Goal: Task Accomplishment & Management: Use online tool/utility

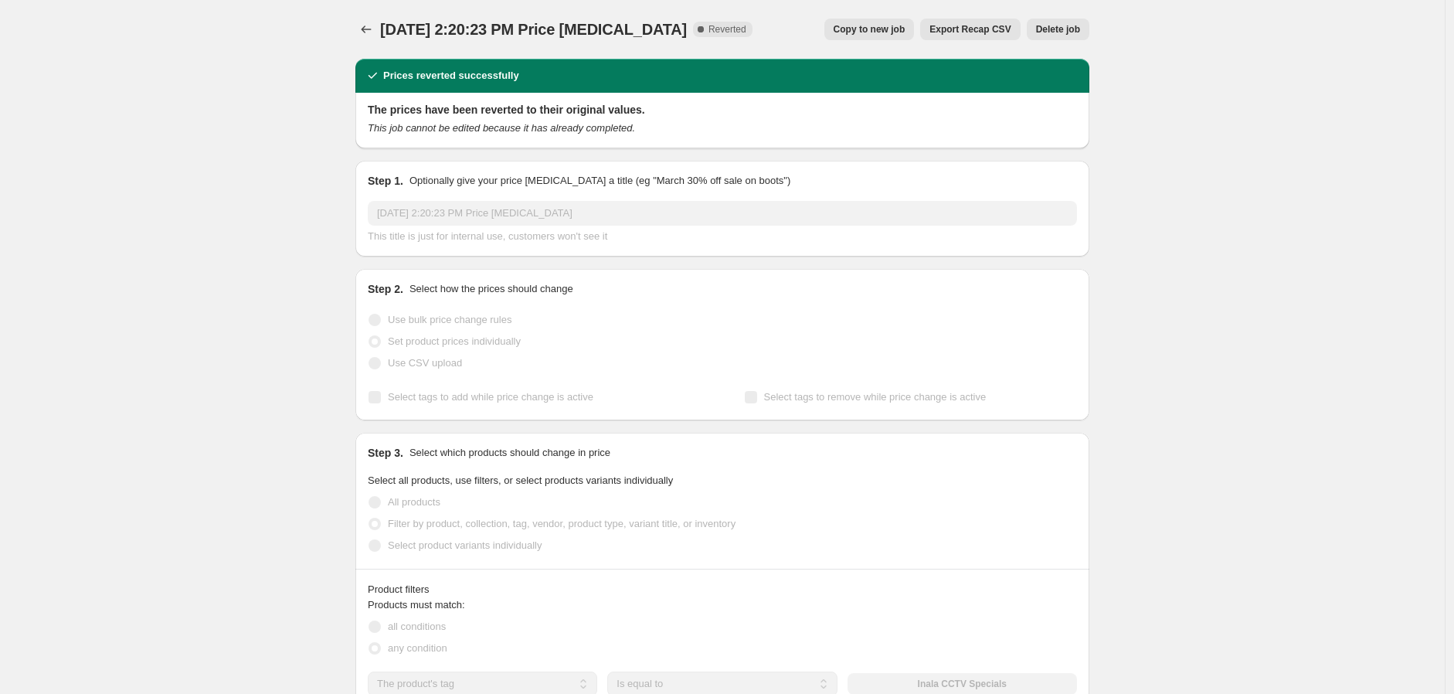
select select "tag"
click at [371, 29] on icon "Price change jobs" at bounding box center [365, 29] width 15 height 15
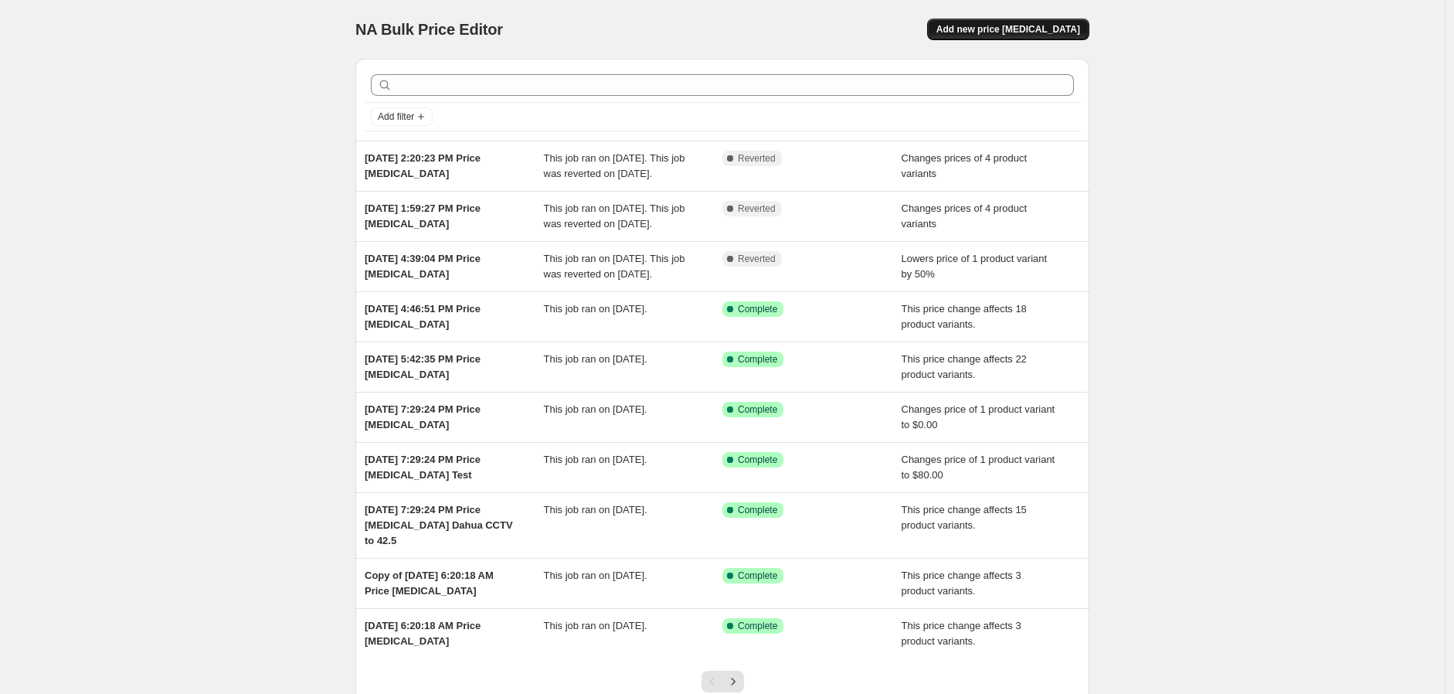
click at [1031, 30] on span "Add new price [MEDICAL_DATA]" at bounding box center [1008, 29] width 144 height 12
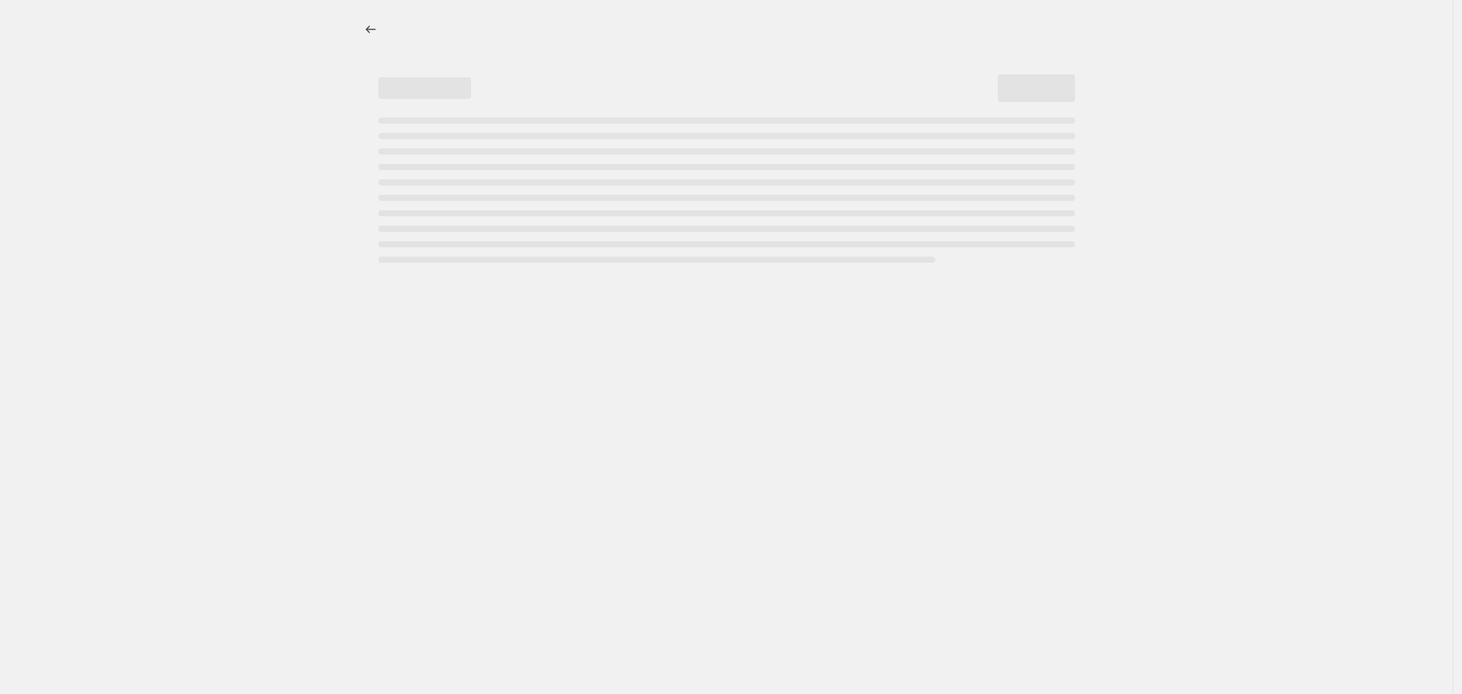
select select "percentage"
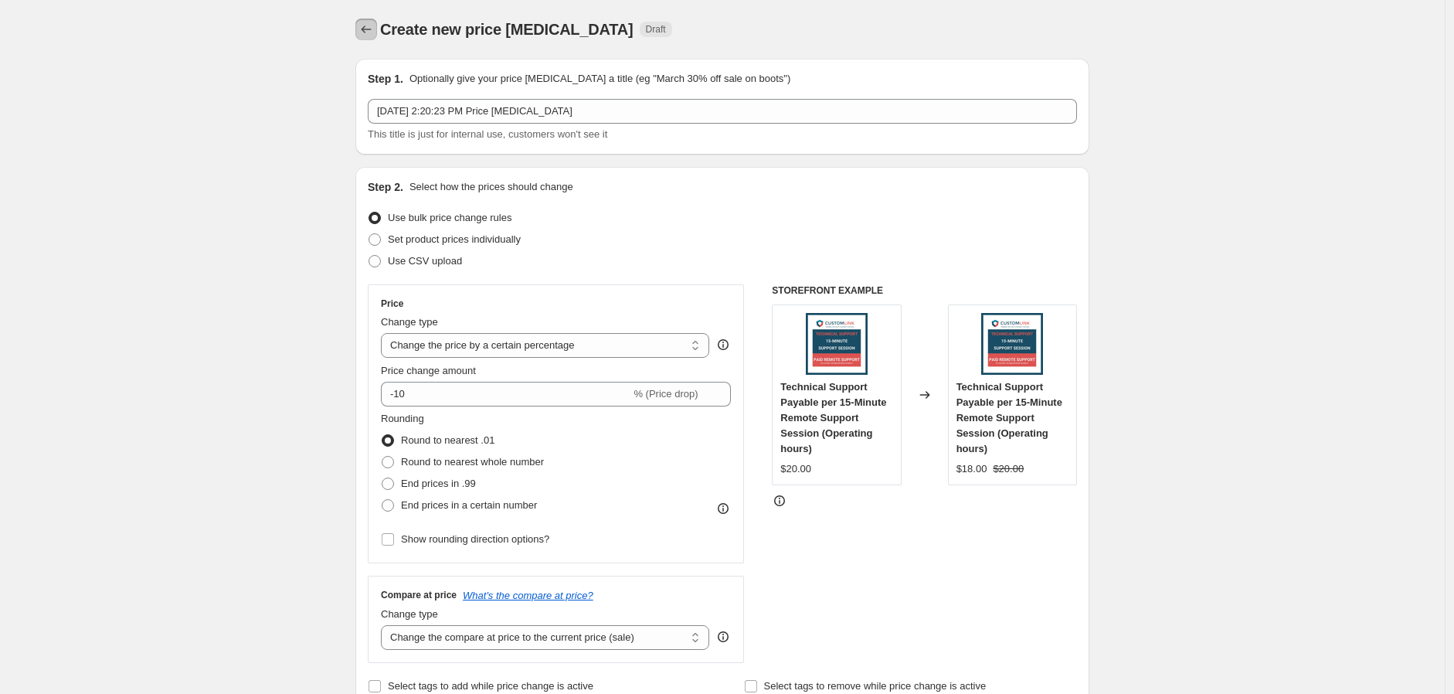
click at [377, 29] on button "Price change jobs" at bounding box center [366, 30] width 22 height 22
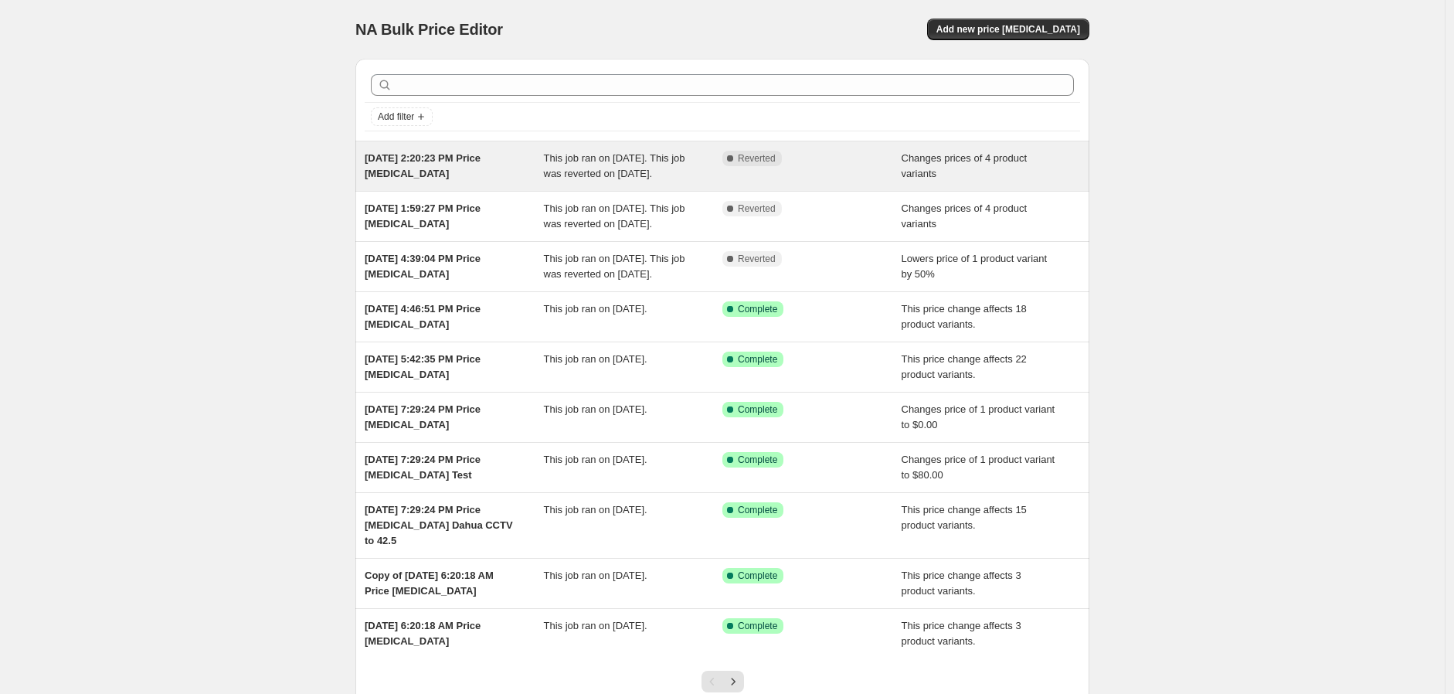
click at [650, 165] on div "This job ran on [DATE]. This job was reverted on [DATE]." at bounding box center [633, 166] width 179 height 31
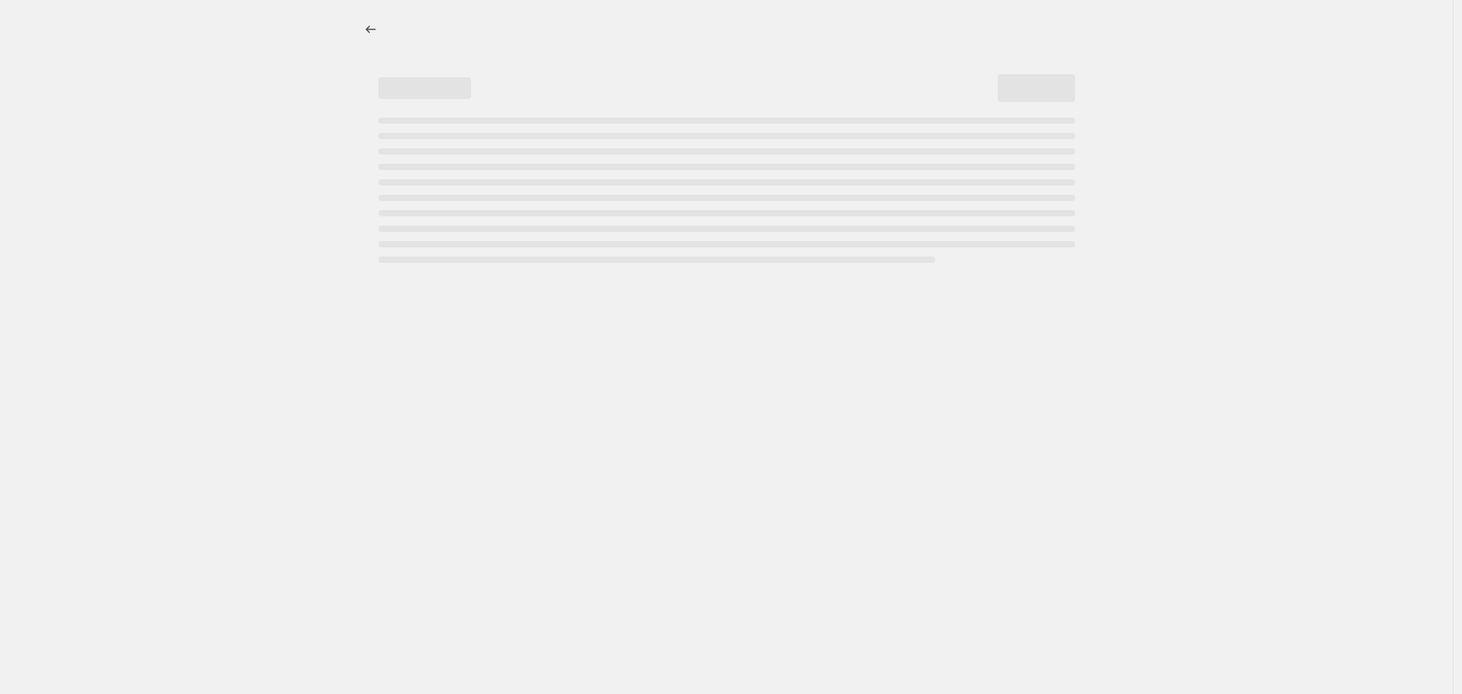
select select "tag"
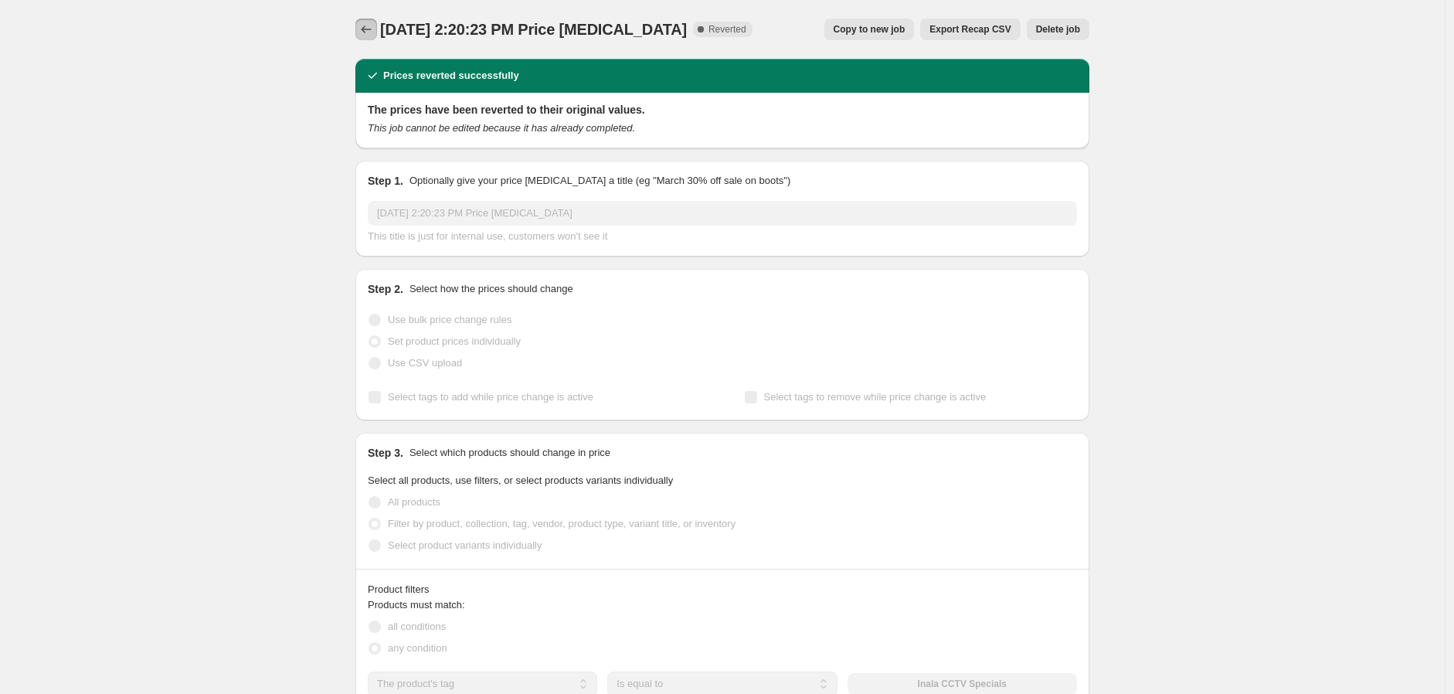
click at [369, 31] on icon "Price change jobs" at bounding box center [365, 29] width 15 height 15
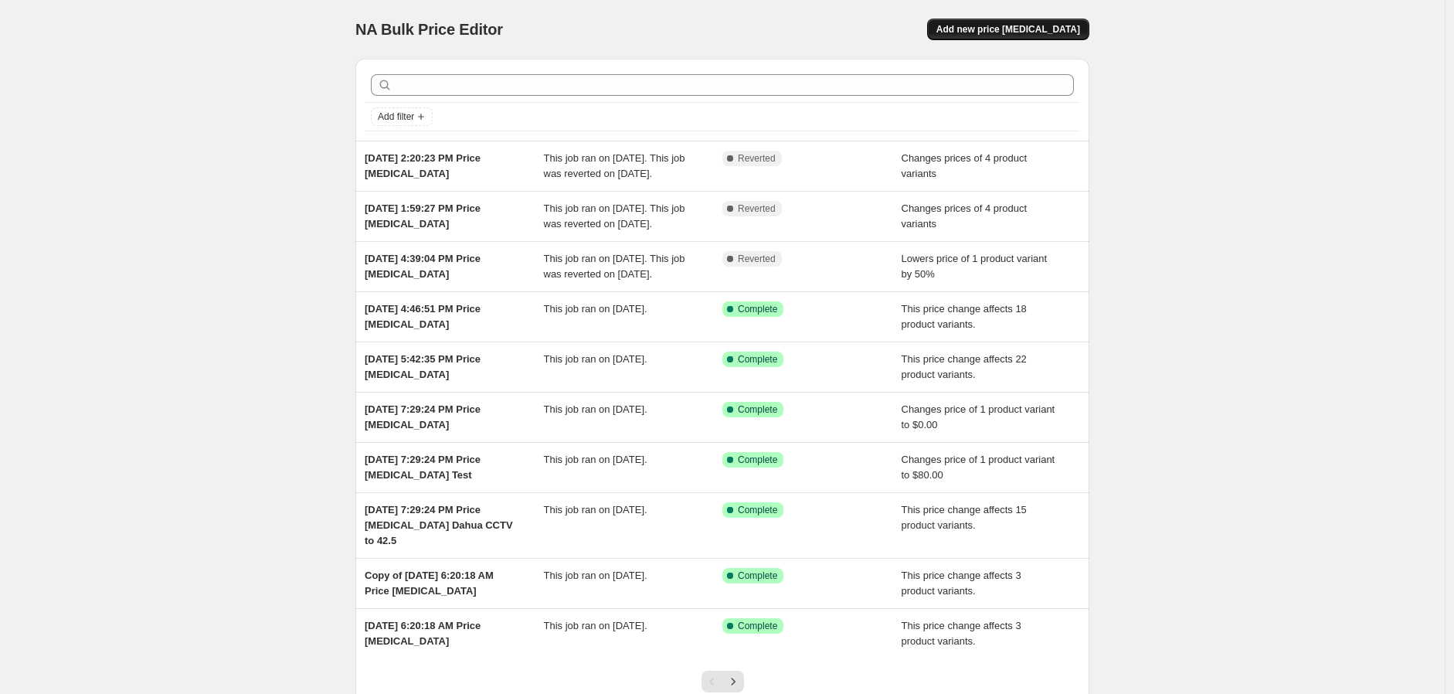
click at [998, 30] on span "Add new price [MEDICAL_DATA]" at bounding box center [1008, 29] width 144 height 12
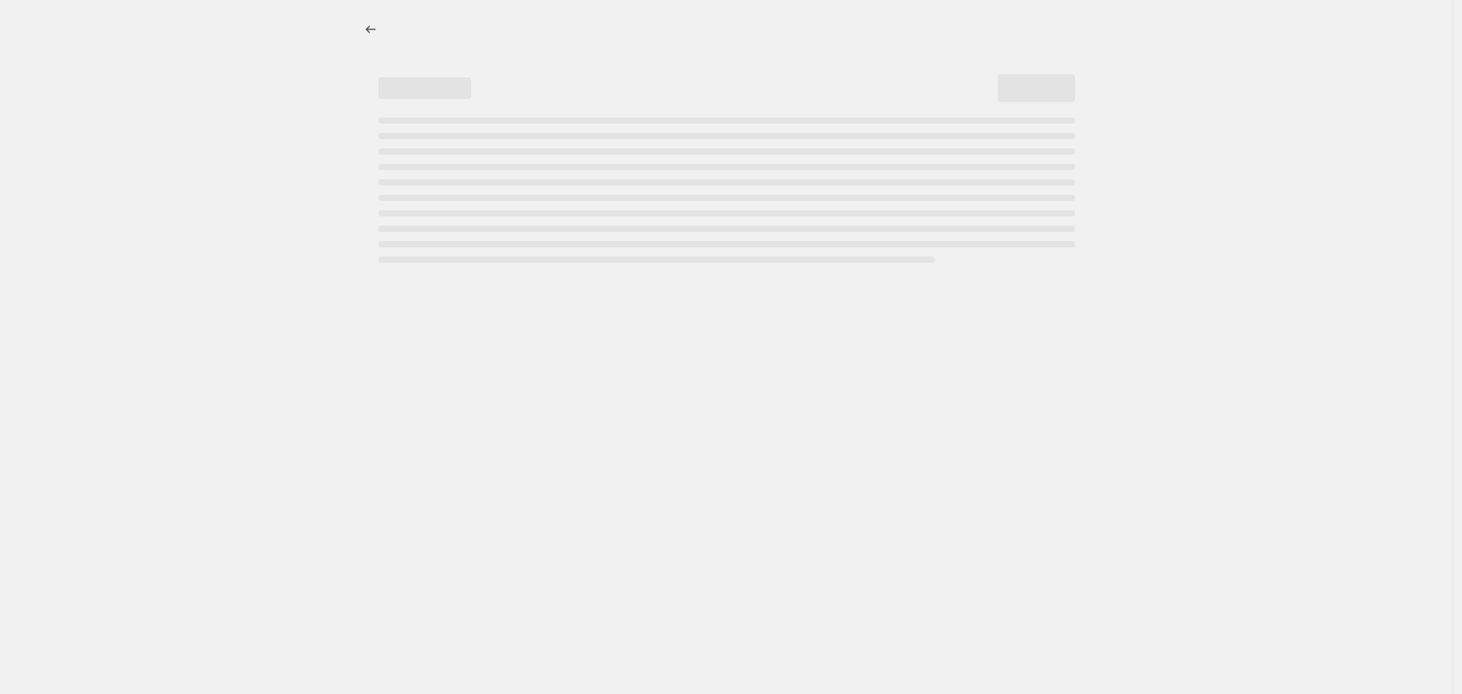
select select "percentage"
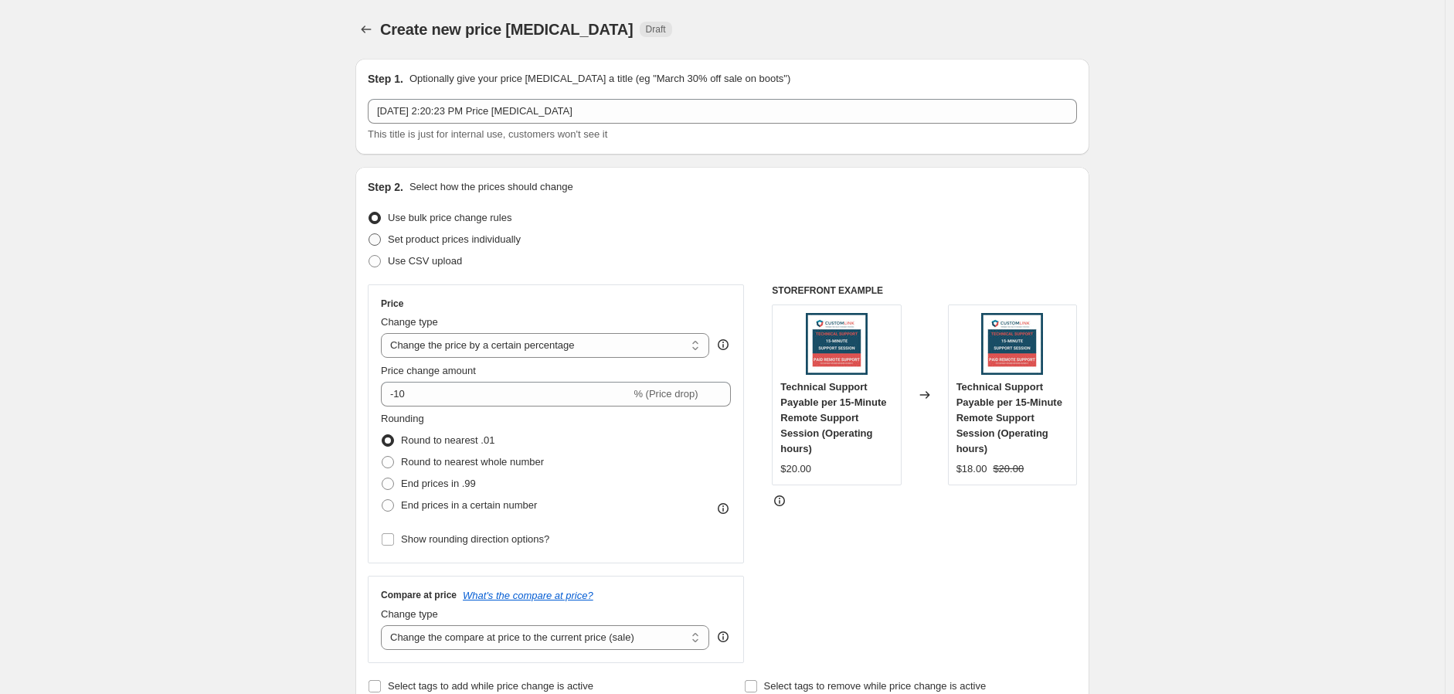
click at [505, 239] on span "Set product prices individually" at bounding box center [454, 239] width 133 height 12
click at [369, 234] on input "Set product prices individually" at bounding box center [368, 233] width 1 height 1
radio input "true"
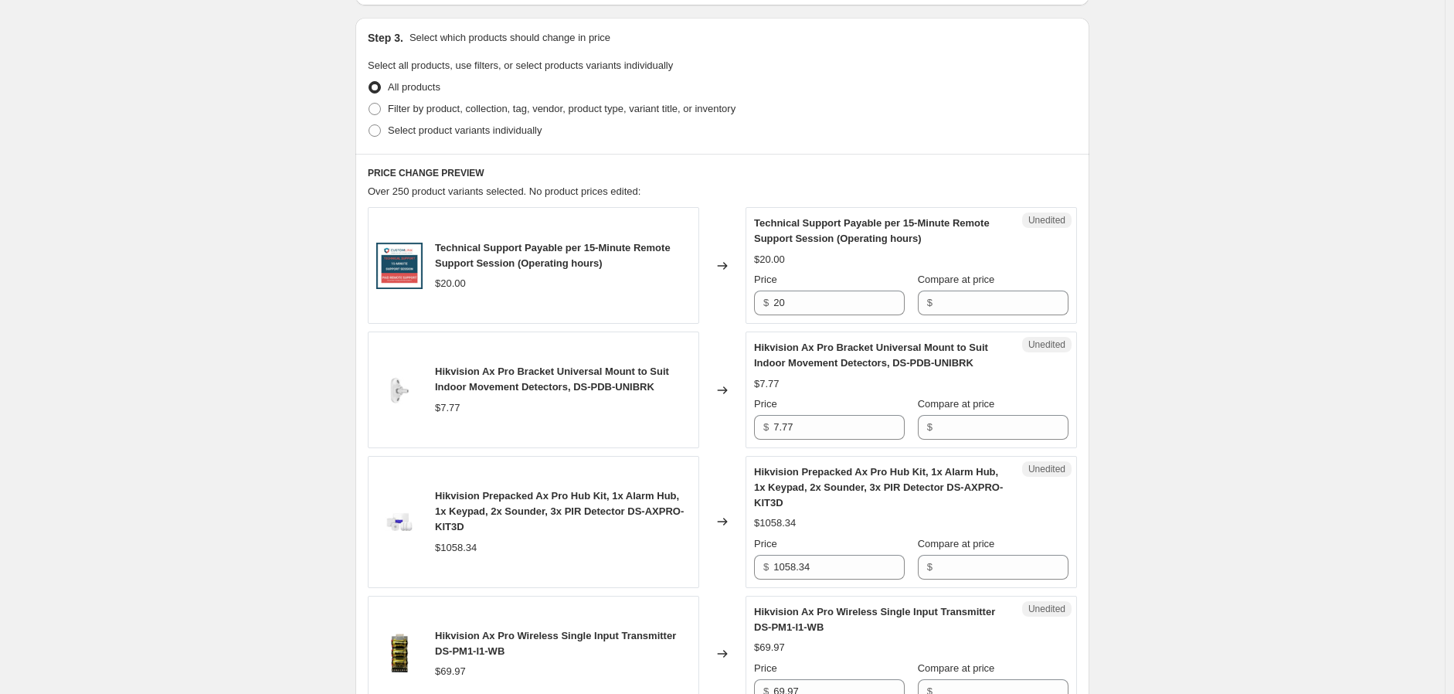
scroll to position [343, 0]
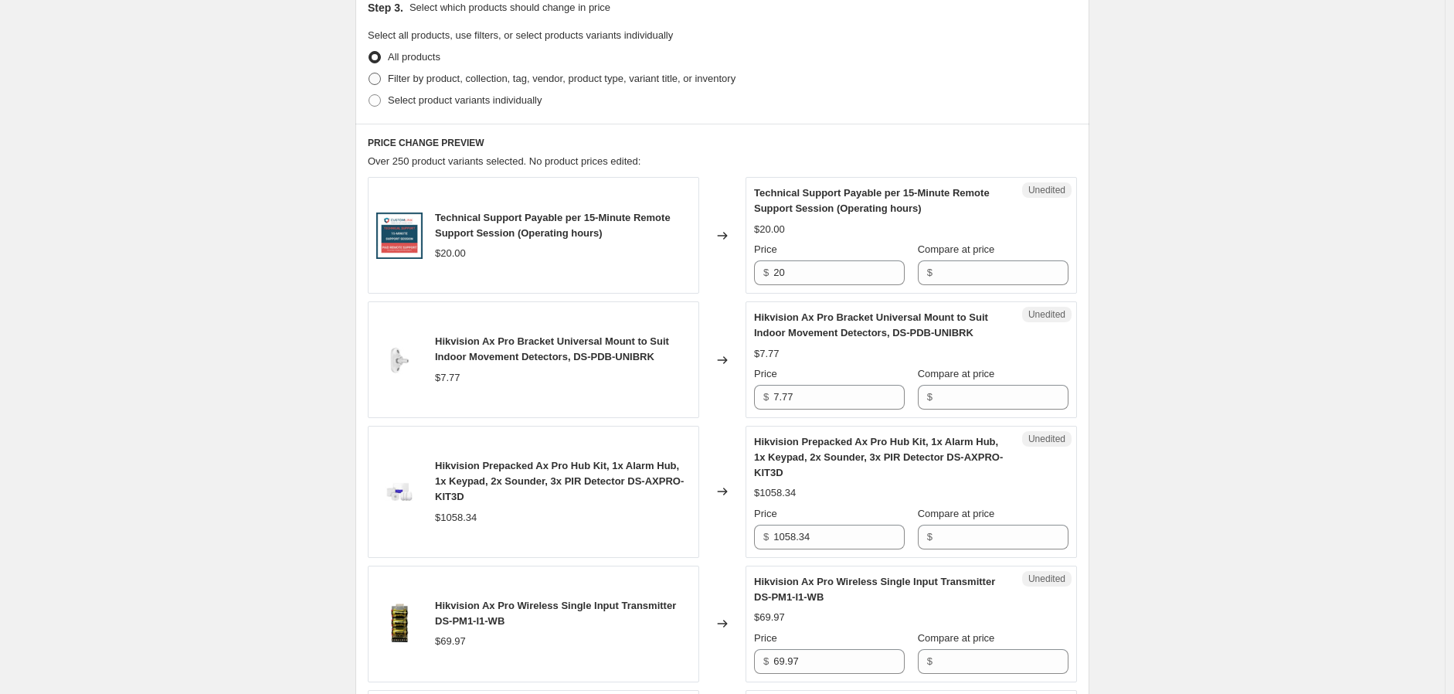
click at [533, 77] on span "Filter by product, collection, tag, vendor, product type, variant title, or inv…" at bounding box center [562, 79] width 348 height 12
click at [369, 73] on input "Filter by product, collection, tag, vendor, product type, variant title, or inv…" at bounding box center [368, 73] width 1 height 1
radio input "true"
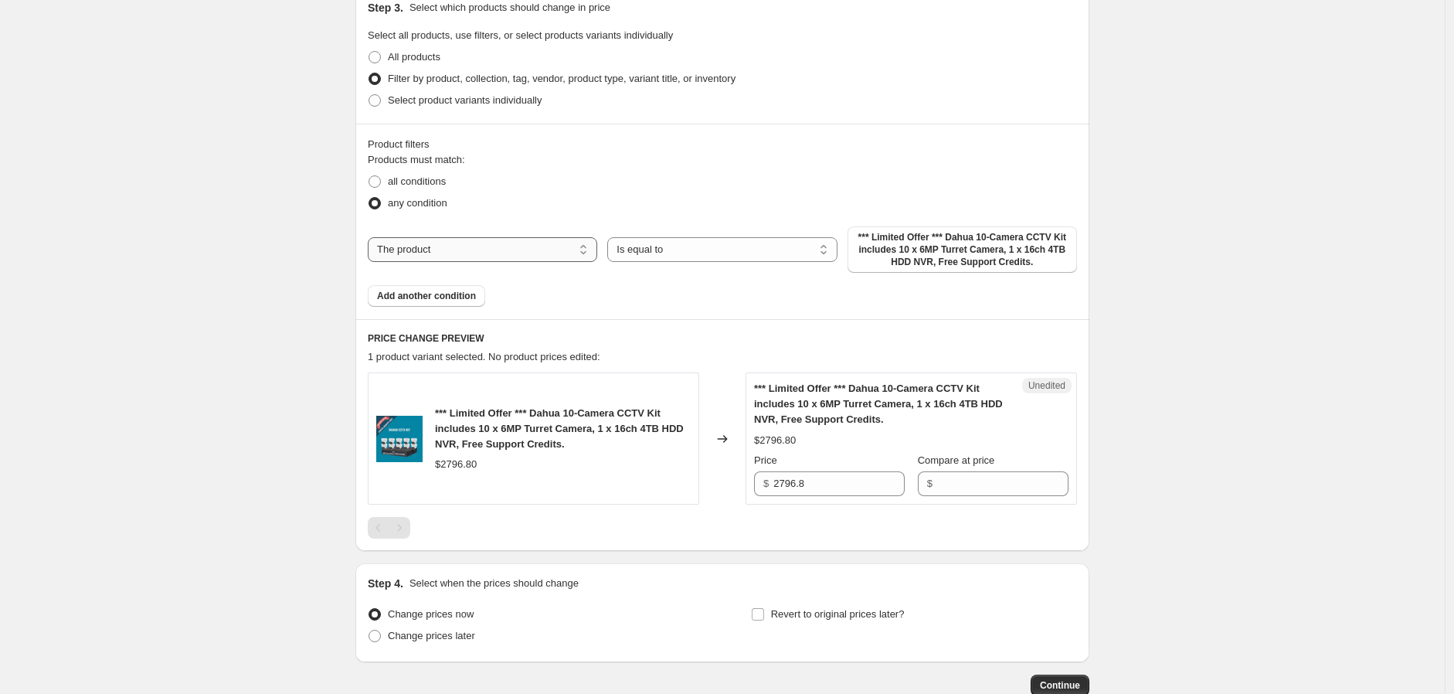
click at [573, 251] on select "The product The product's collection The product's tag The product's vendor The…" at bounding box center [482, 249] width 229 height 25
select select "tag"
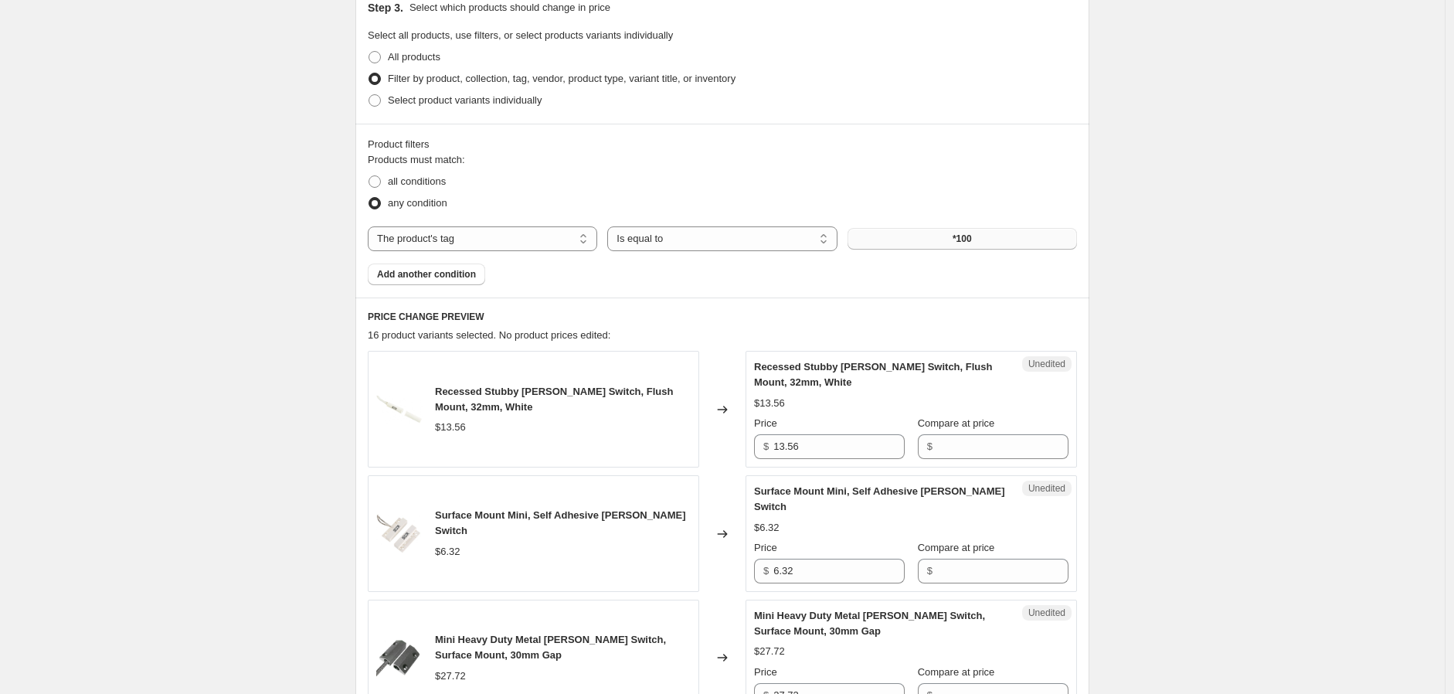
click at [985, 241] on button "*100" at bounding box center [961, 239] width 229 height 22
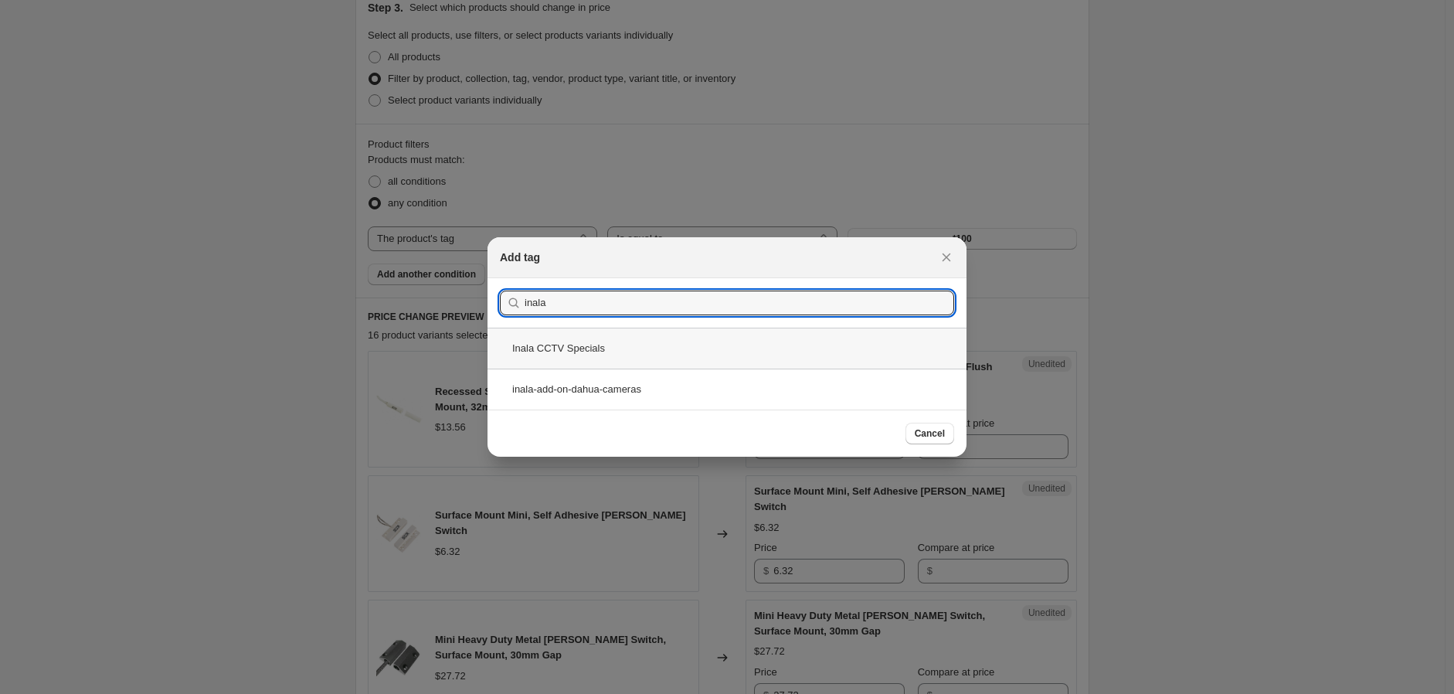
type input "inala"
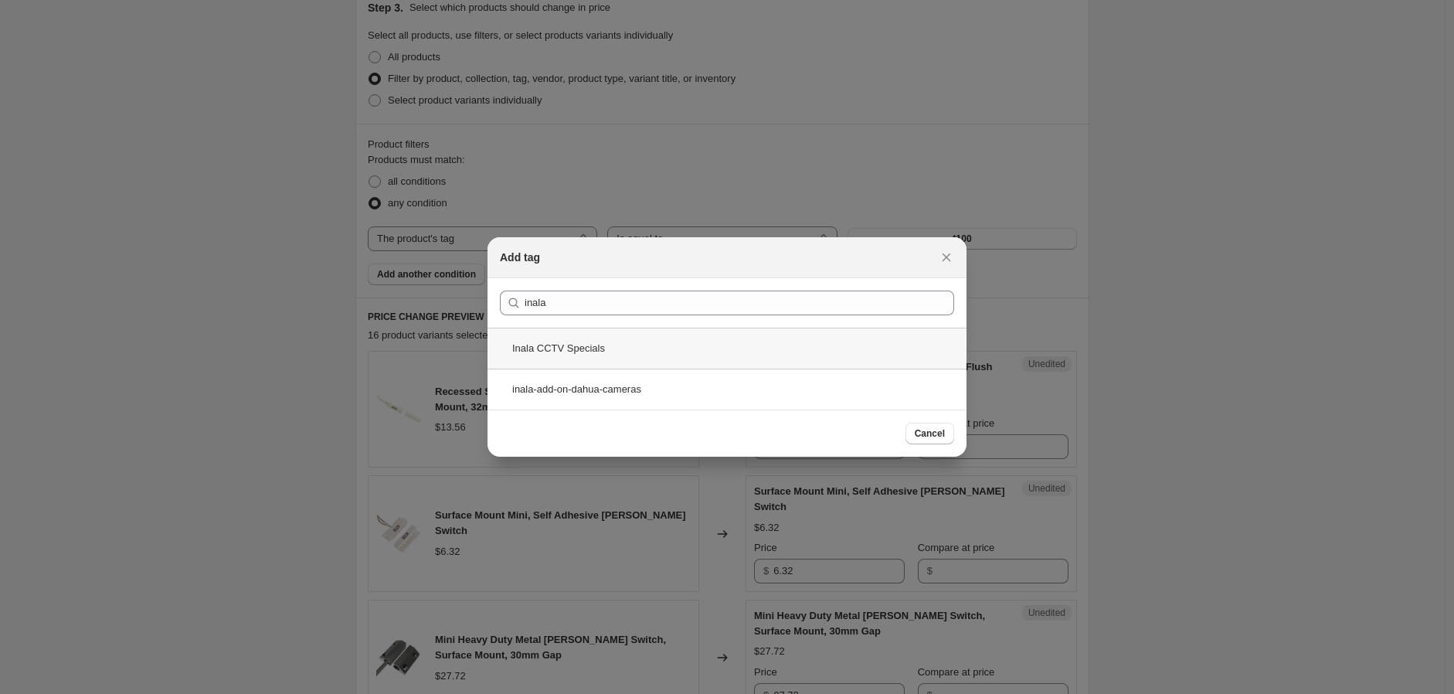
click at [701, 350] on div "Inala CCTV Specials" at bounding box center [726, 347] width 479 height 41
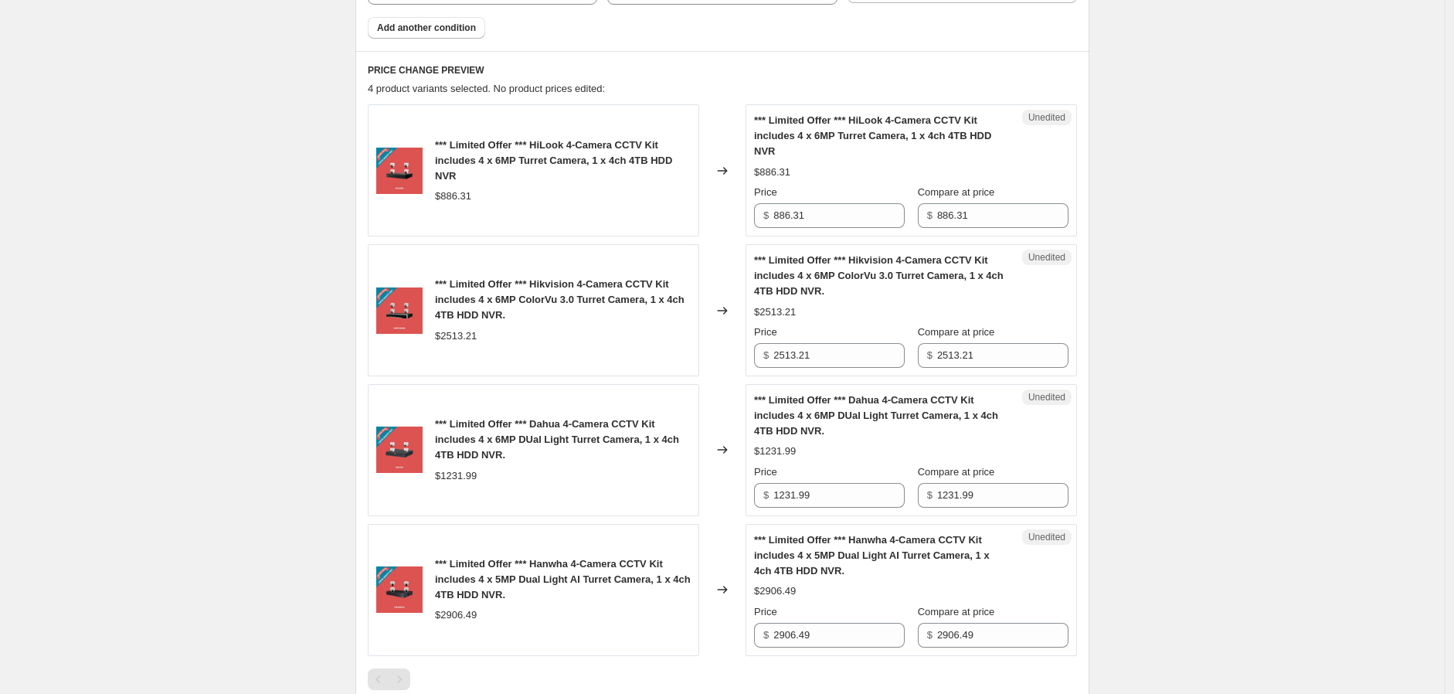
scroll to position [686, 0]
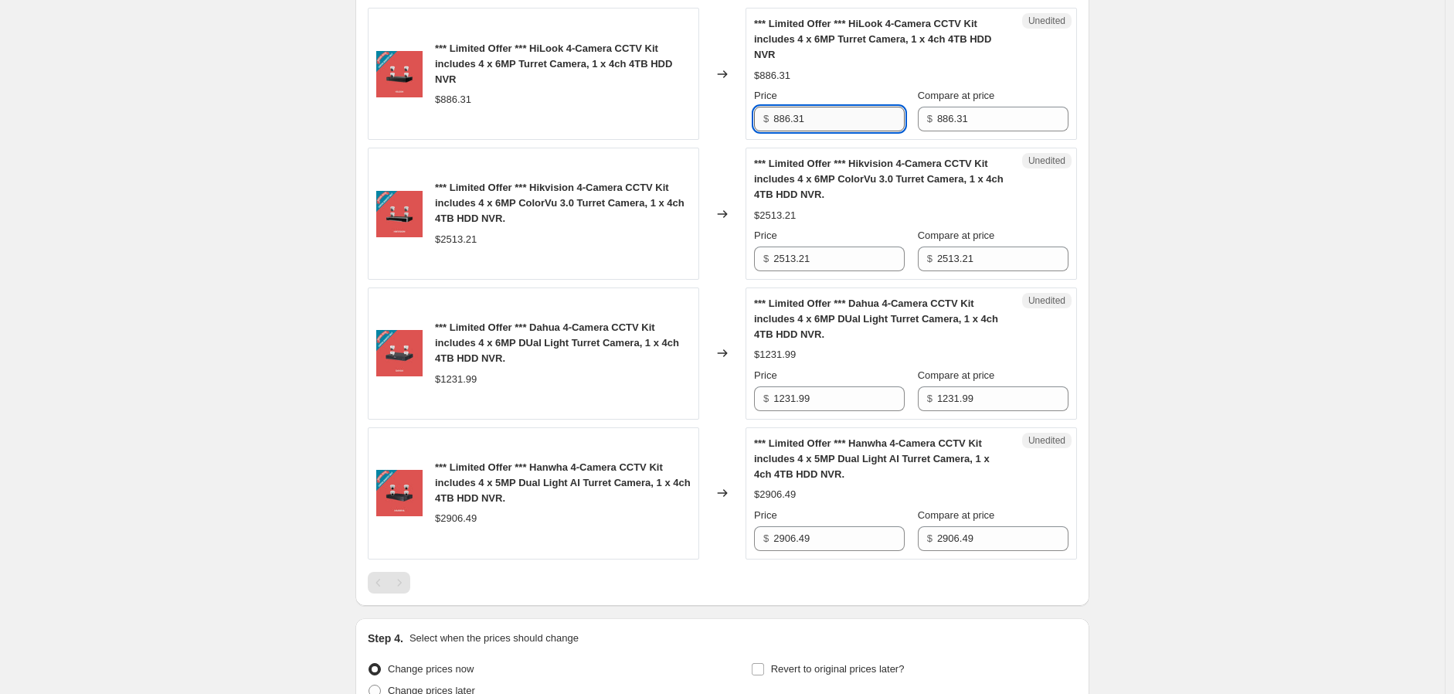
click at [853, 115] on input "886.31" at bounding box center [838, 119] width 131 height 25
drag, startPoint x: 853, startPoint y: 115, endPoint x: 738, endPoint y: 117, distance: 115.1
click at [738, 117] on div "*** Limited Offer *** HiLook 4-Camera CCTV Kit includes 4 x 6MP Turret Camera, …" at bounding box center [722, 74] width 709 height 132
type input "753.37"
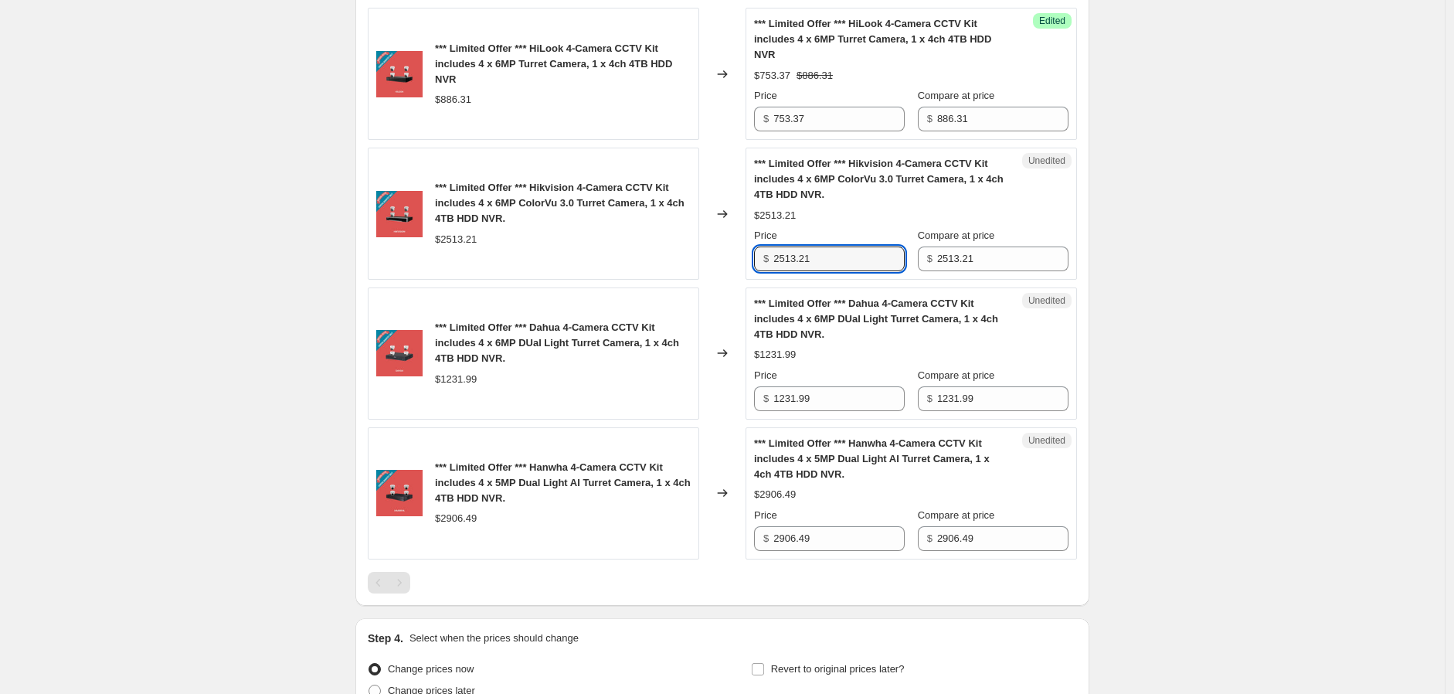
drag, startPoint x: 854, startPoint y: 261, endPoint x: 747, endPoint y: 260, distance: 107.4
click at [747, 260] on div "*** Limited Offer *** Hikvision 4-Camera CCTV Kit includes 4 x 6MP ColorVu 3.0 …" at bounding box center [722, 214] width 709 height 132
type input "2136.23"
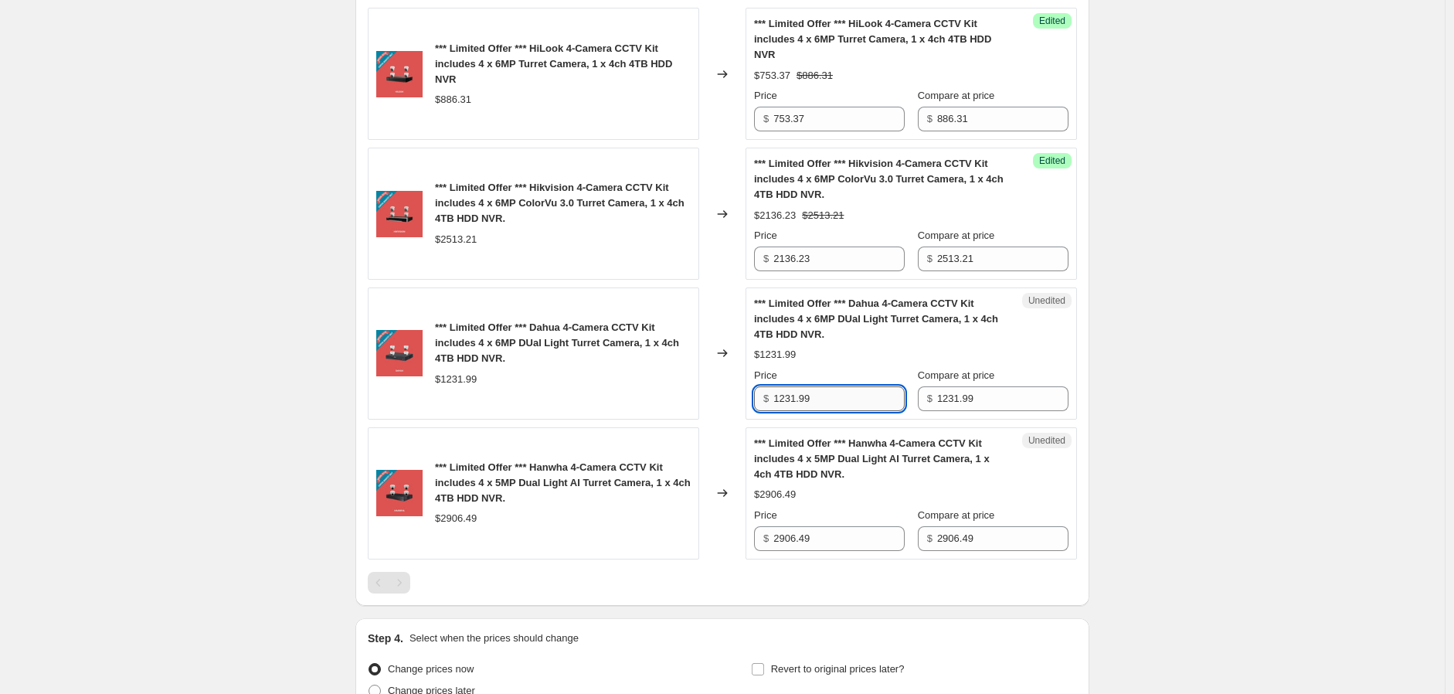
click at [850, 400] on input "1231.99" at bounding box center [838, 398] width 131 height 25
drag, startPoint x: 850, startPoint y: 400, endPoint x: 767, endPoint y: 399, distance: 83.4
click at [767, 399] on div "$ 1231.99" at bounding box center [829, 398] width 151 height 25
type input "1023.16"
click at [851, 539] on input "2906.49" at bounding box center [838, 538] width 131 height 25
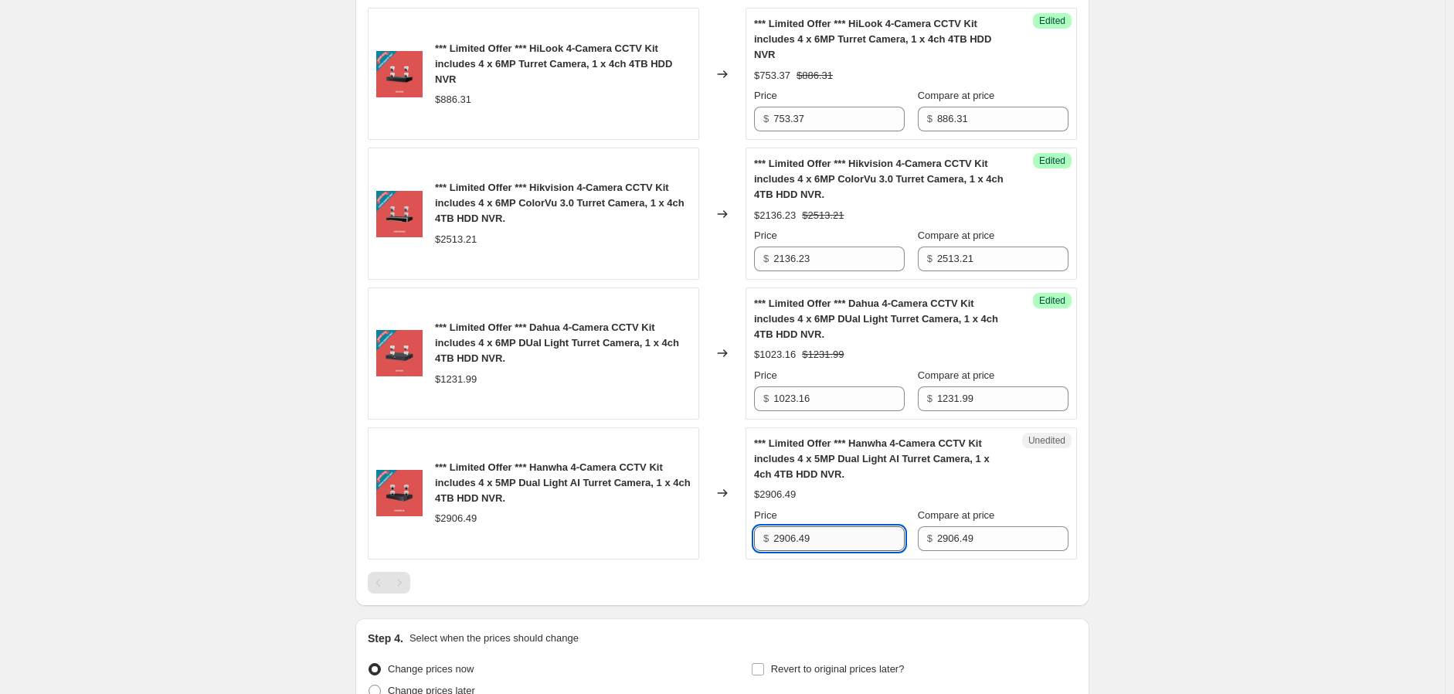
drag, startPoint x: 852, startPoint y: 539, endPoint x: 792, endPoint y: 535, distance: 60.4
click at [792, 535] on input "2906.49" at bounding box center [838, 538] width 131 height 25
type input "2383.32"
click at [1197, 373] on div "Create new price [MEDICAL_DATA]. This page is ready Create new price [MEDICAL_D…" at bounding box center [722, 79] width 1444 height 1531
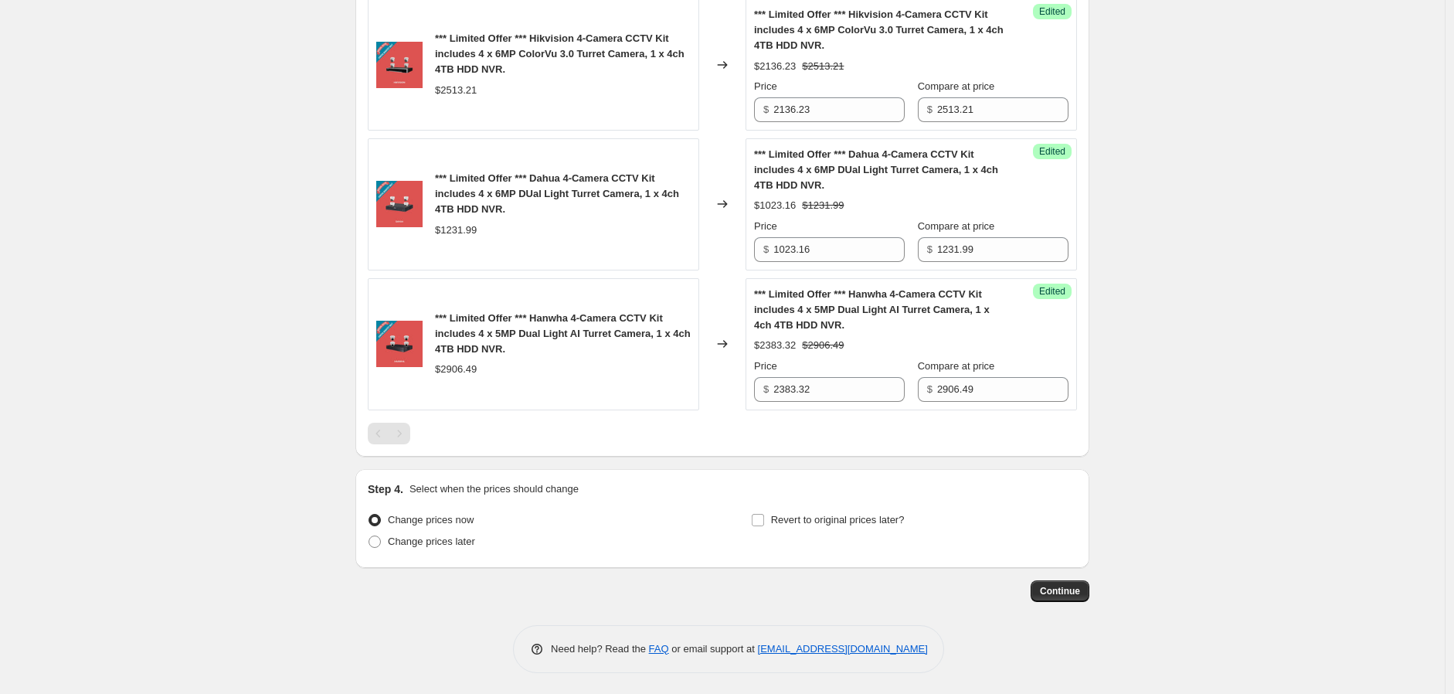
scroll to position [836, 0]
click at [453, 539] on span "Change prices later" at bounding box center [431, 540] width 87 height 12
click at [369, 534] on input "Change prices later" at bounding box center [368, 534] width 1 height 1
radio input "true"
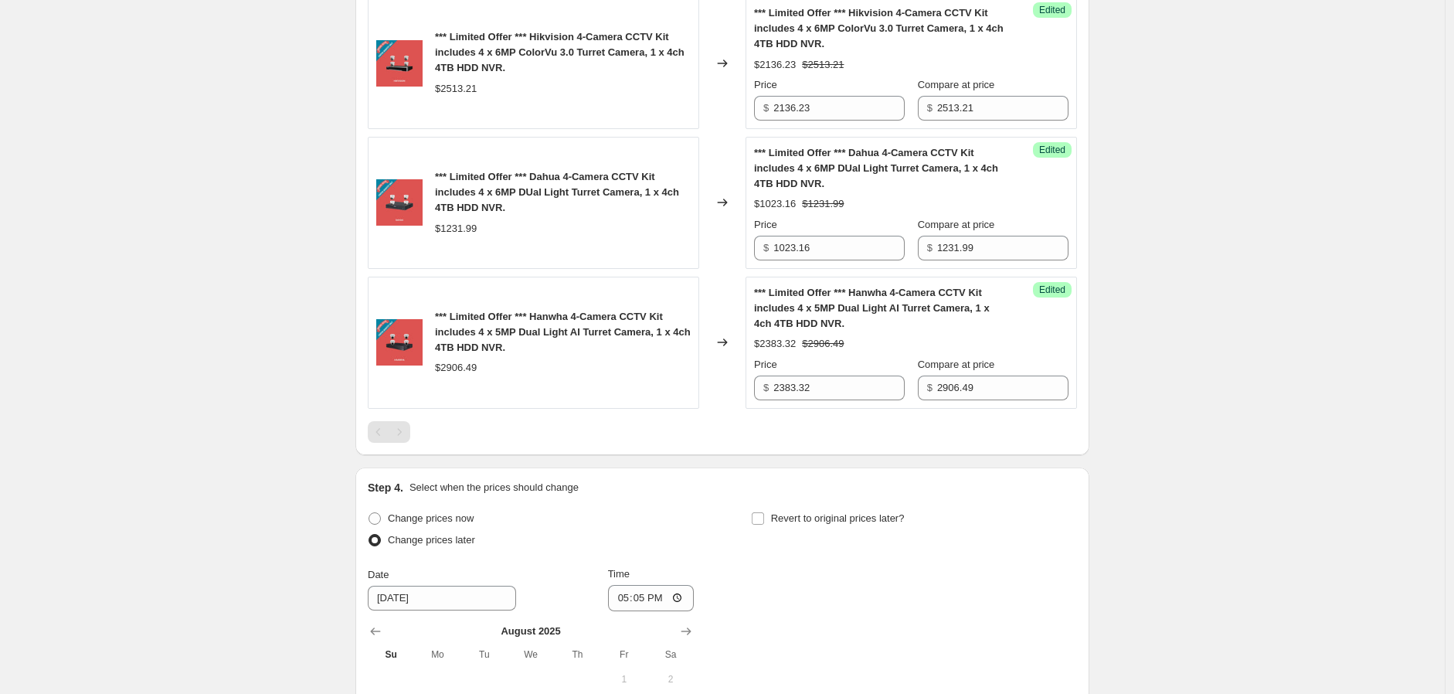
scroll to position [1008, 0]
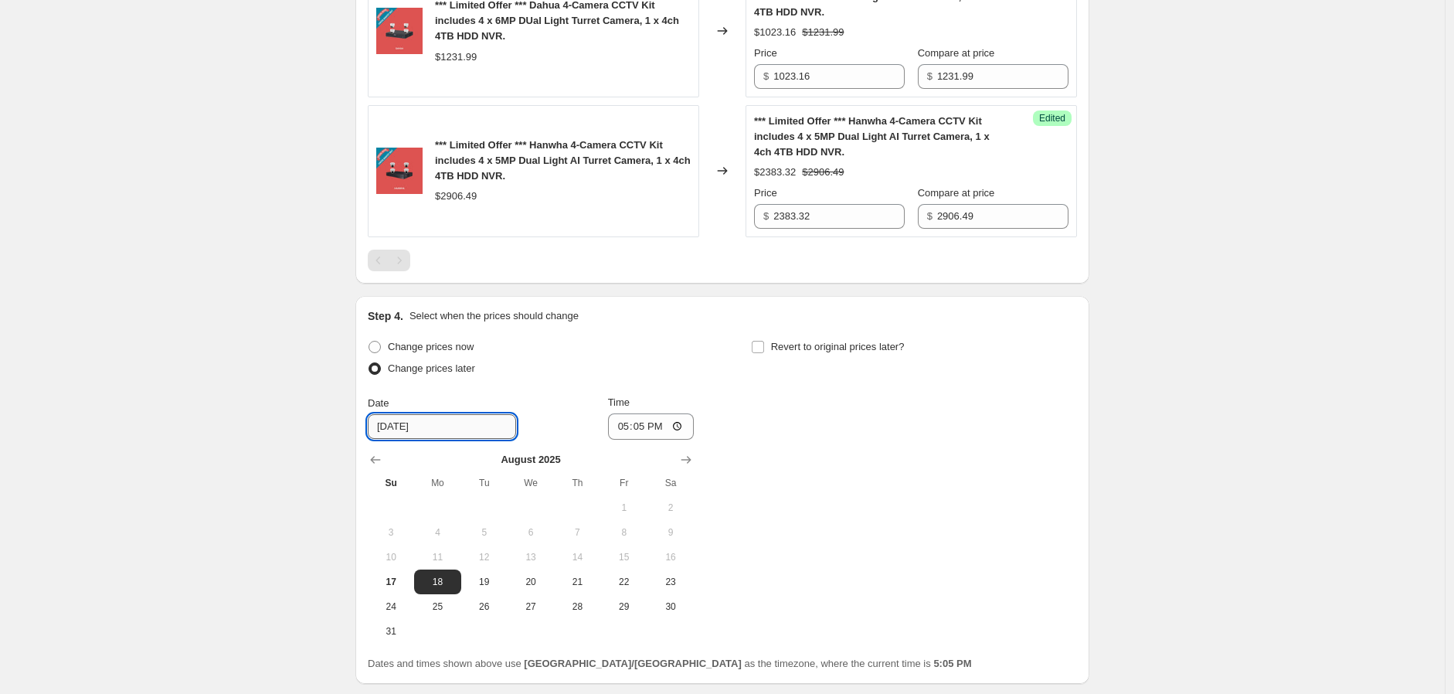
click at [489, 429] on input "[DATE]" at bounding box center [442, 426] width 148 height 25
click at [490, 579] on span "19" at bounding box center [484, 581] width 34 height 12
type input "[DATE]"
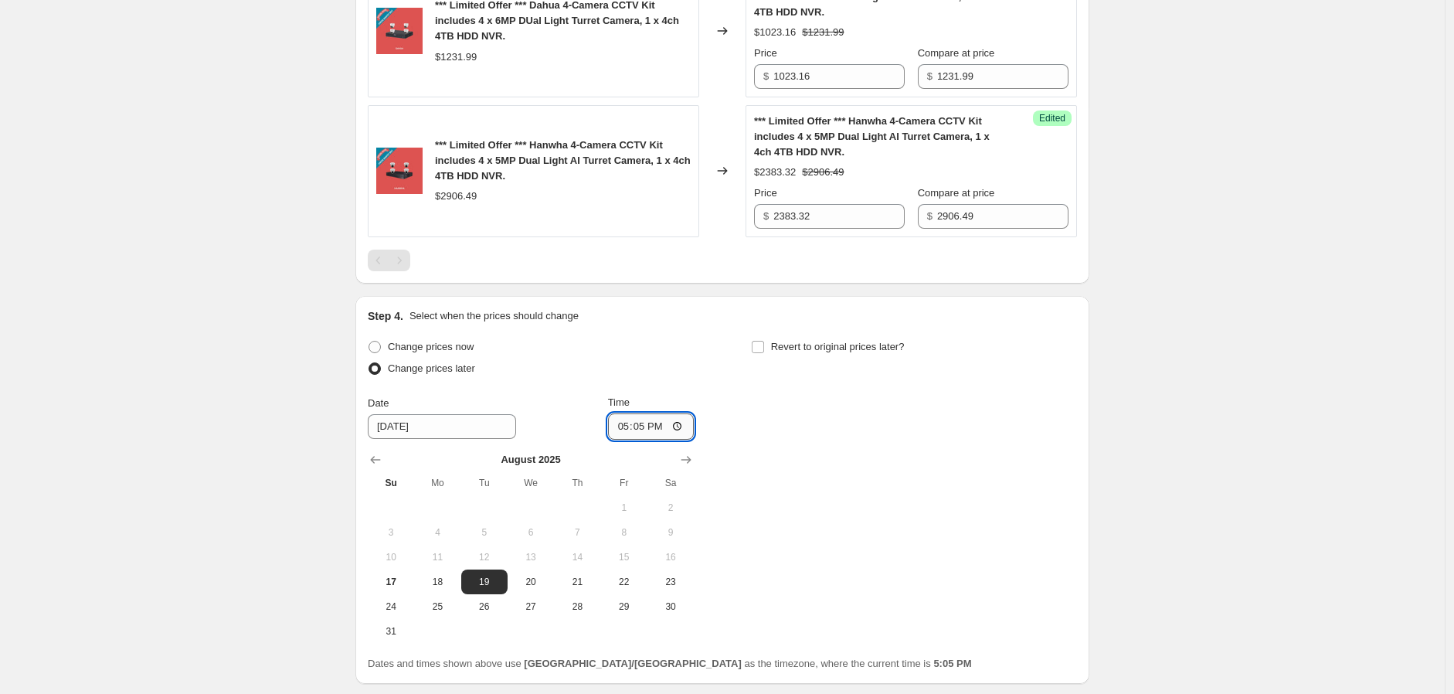
click at [645, 424] on input "17:05" at bounding box center [651, 426] width 87 height 26
click at [621, 427] on input "17:05" at bounding box center [651, 426] width 87 height 26
click at [657, 431] on input "17:05" at bounding box center [651, 426] width 87 height 26
click at [683, 424] on input "17:05" at bounding box center [651, 426] width 87 height 26
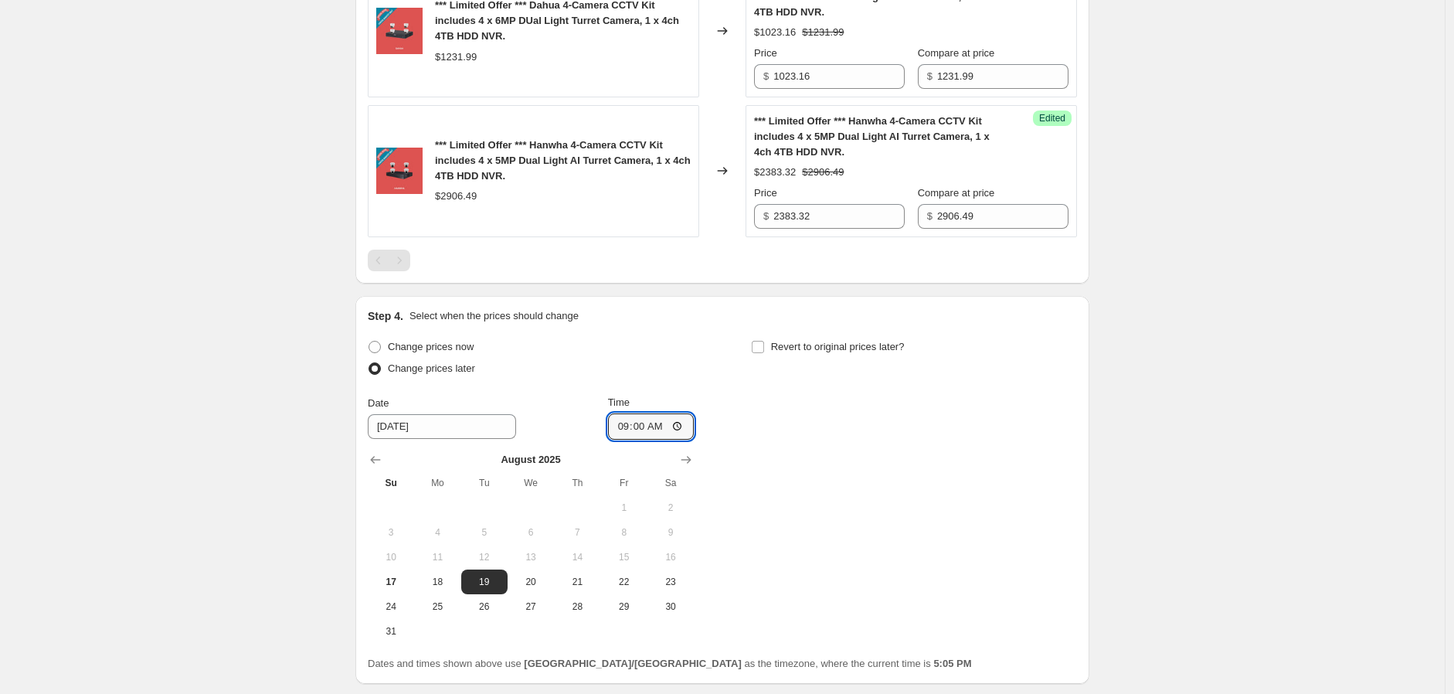
type input "09:00"
click at [803, 561] on div "Change prices now Change prices later Date [DATE] Time 09:00 [DATE] Su Mo Tu We…" at bounding box center [722, 489] width 709 height 307
click at [764, 350] on input "Revert to original prices later?" at bounding box center [757, 347] width 12 height 12
checkbox input "true"
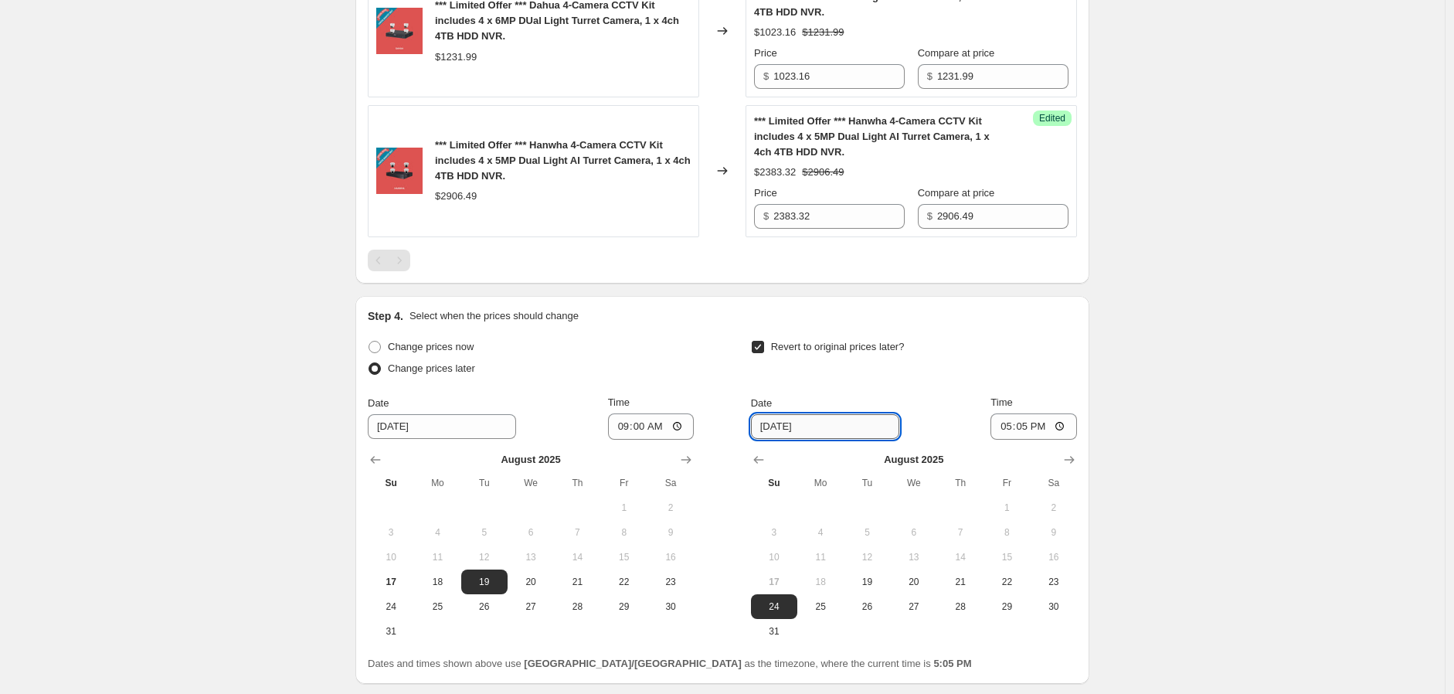
click at [894, 426] on input "[DATE]" at bounding box center [825, 426] width 148 height 25
click at [885, 427] on input "[DATE]" at bounding box center [825, 426] width 148 height 25
click at [784, 426] on input "[DATE]" at bounding box center [825, 426] width 148 height 25
click at [960, 580] on span "21" at bounding box center [960, 581] width 34 height 12
type input "[DATE]"
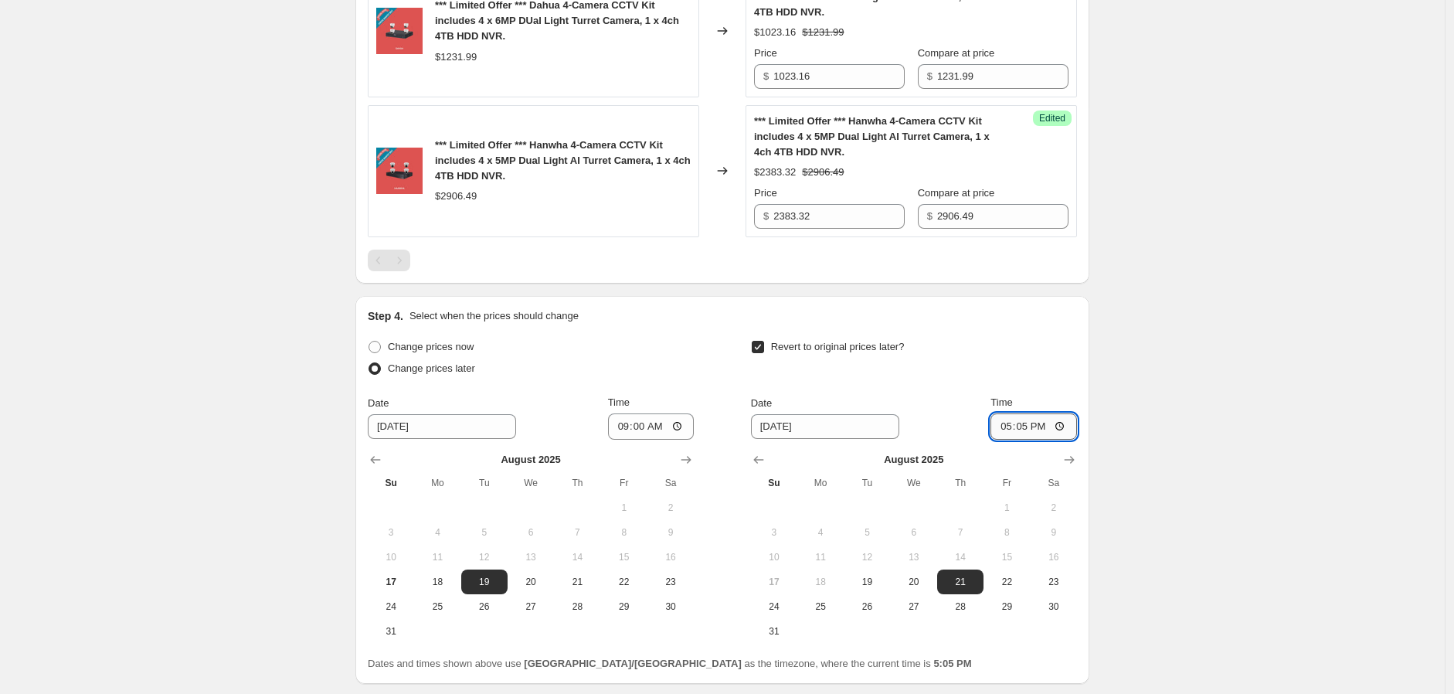
click at [1040, 428] on input "17:05" at bounding box center [1033, 426] width 87 height 26
click at [1027, 429] on input "17:05" at bounding box center [1033, 426] width 87 height 26
click at [1025, 432] on input "17:05" at bounding box center [1033, 426] width 87 height 26
click at [1059, 426] on input "17:05" at bounding box center [1033, 426] width 87 height 26
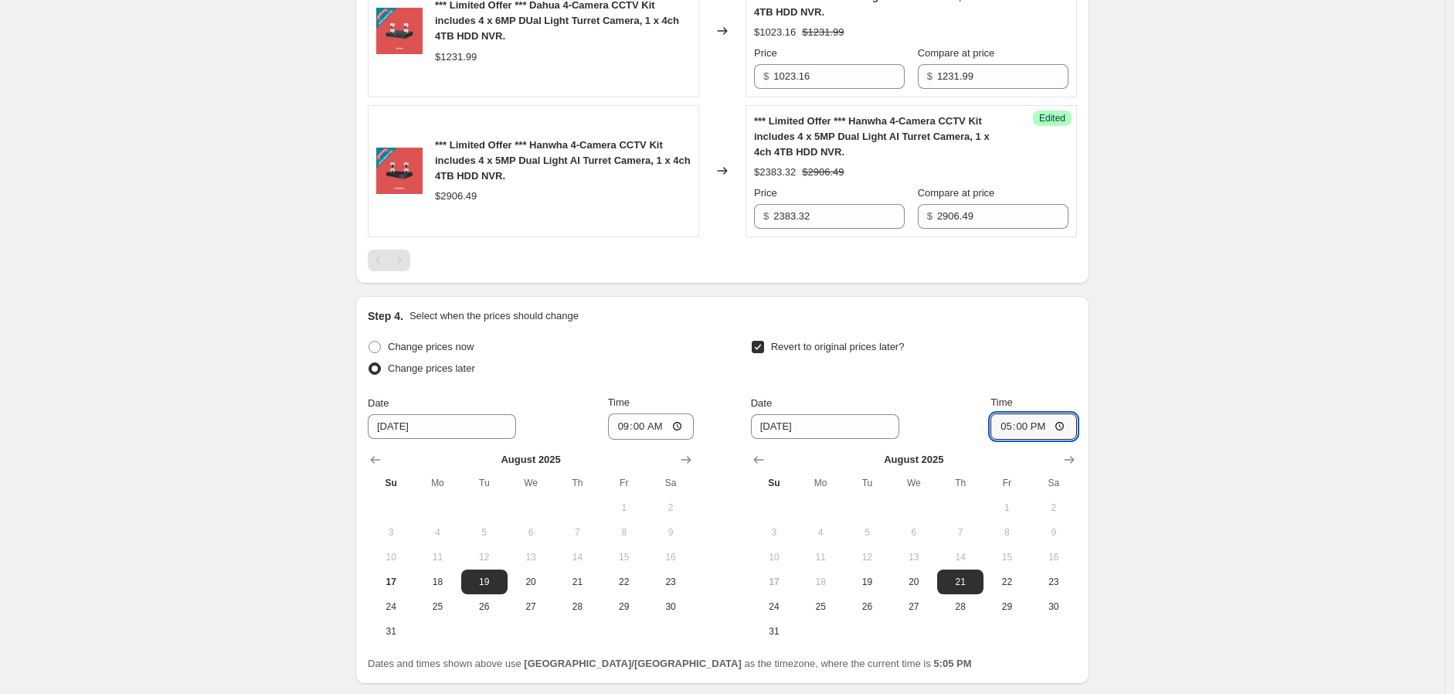
type input "17:00"
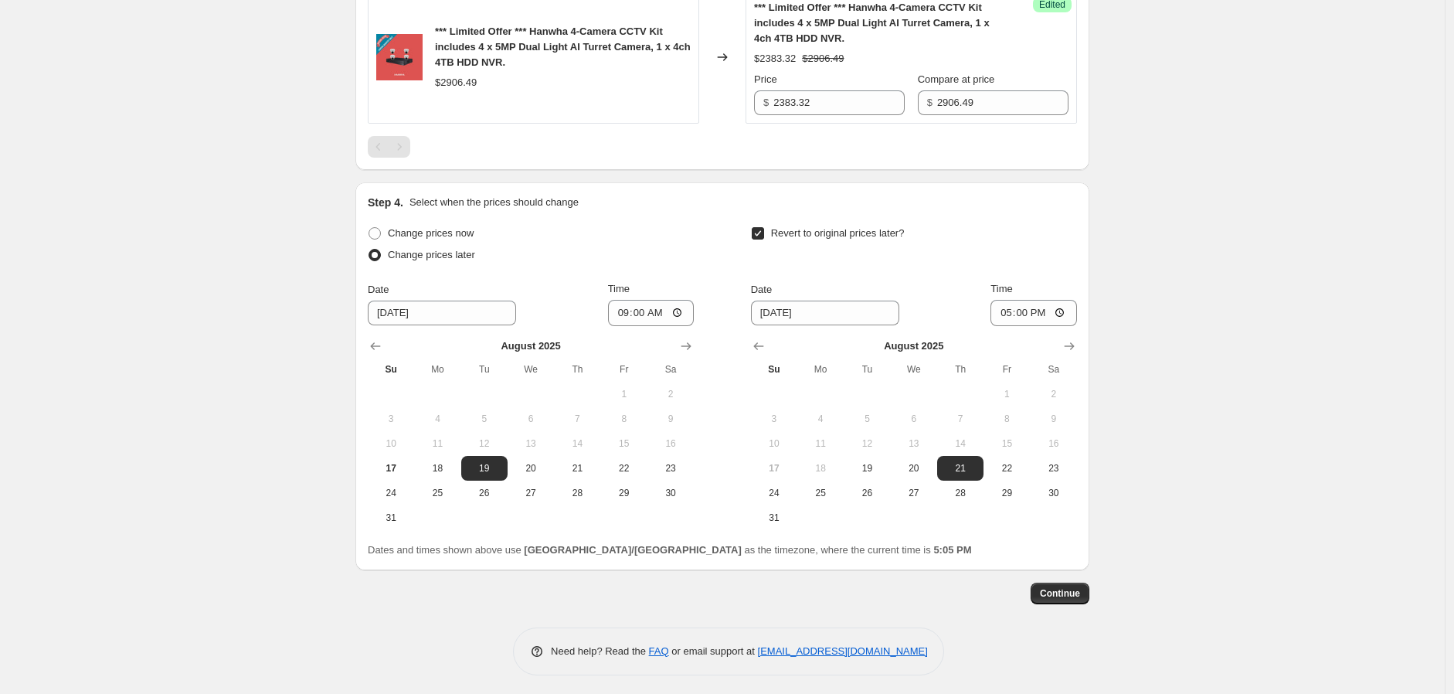
scroll to position [1125, 0]
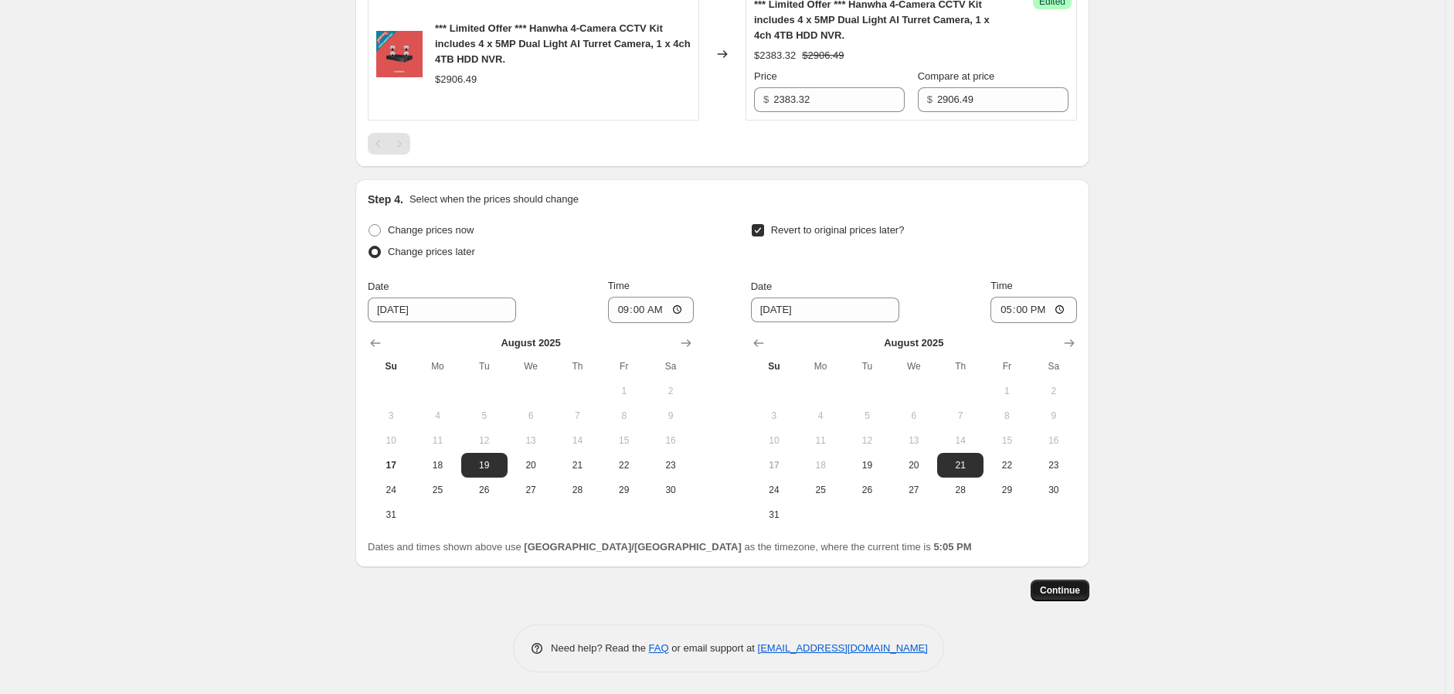
click at [1077, 586] on span "Continue" at bounding box center [1060, 590] width 40 height 12
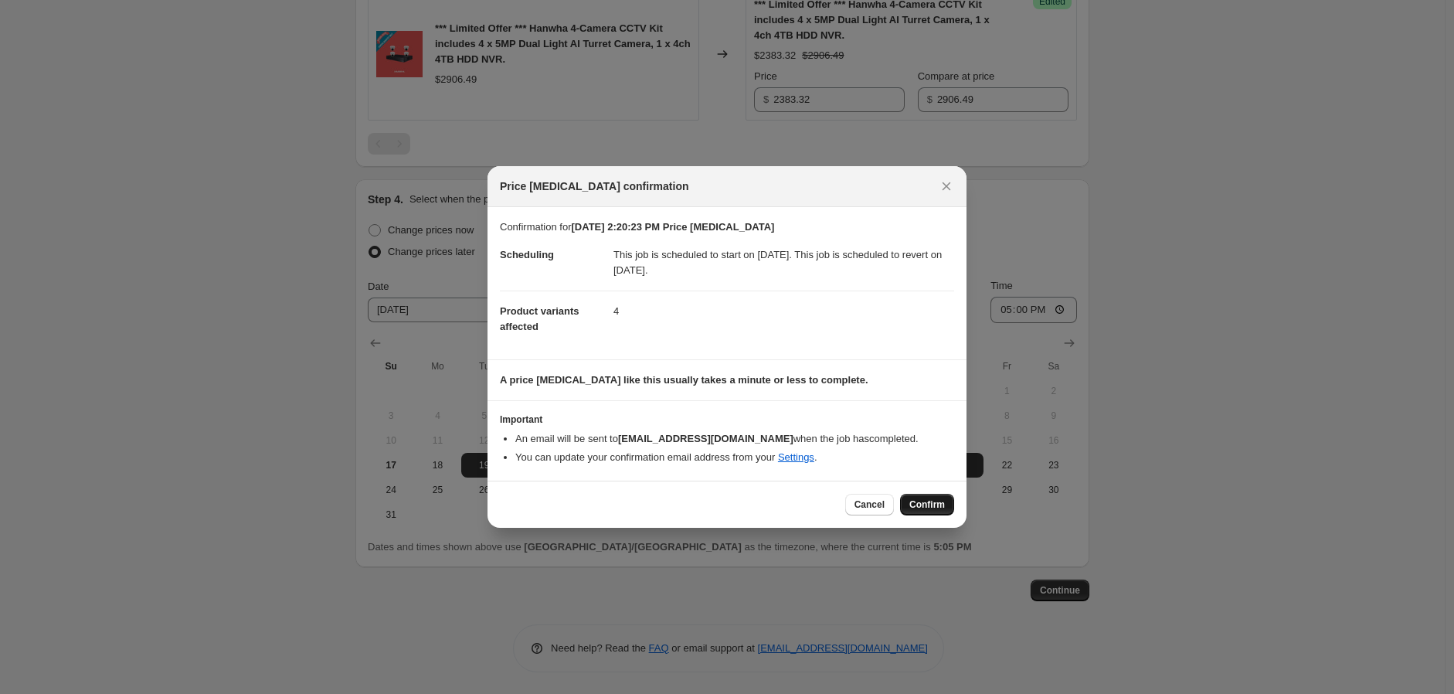
click at [935, 507] on span "Confirm" at bounding box center [927, 504] width 36 height 12
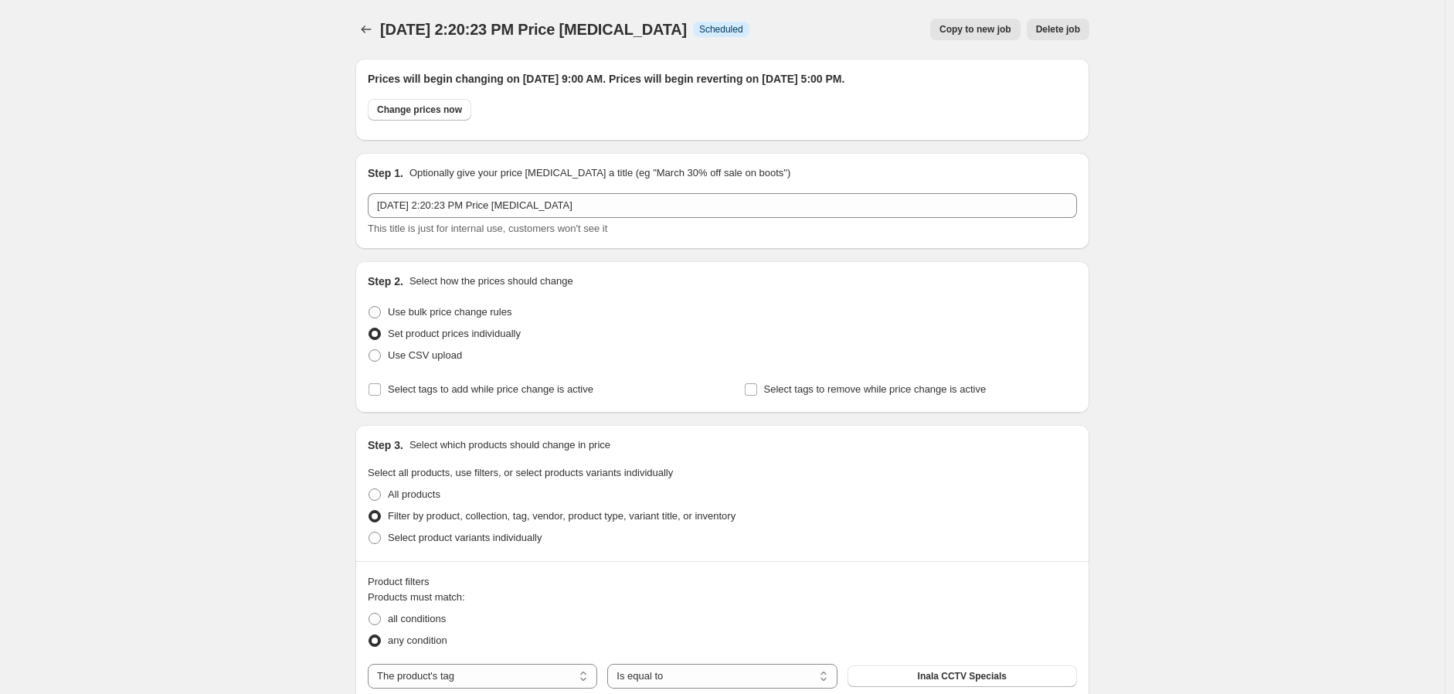
scroll to position [1125, 0]
